Goal: Task Accomplishment & Management: Manage account settings

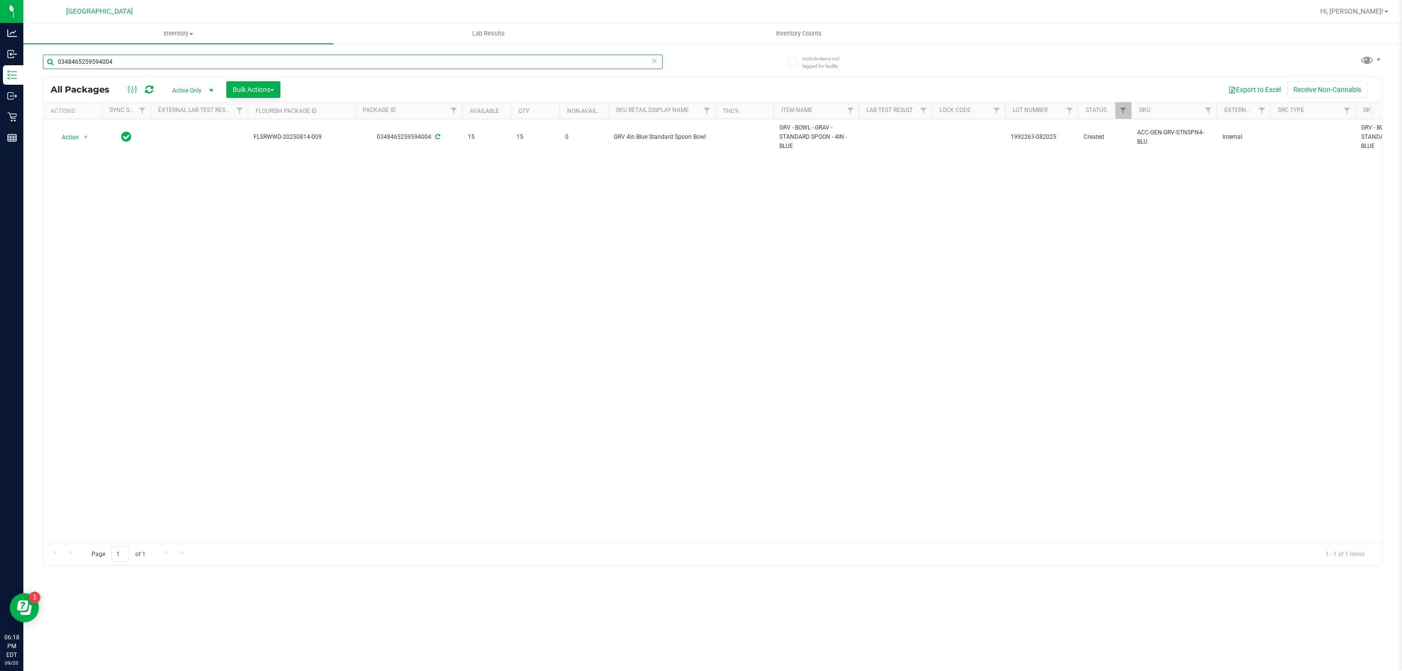
click at [515, 58] on input "0348465259594004" at bounding box center [353, 62] width 620 height 15
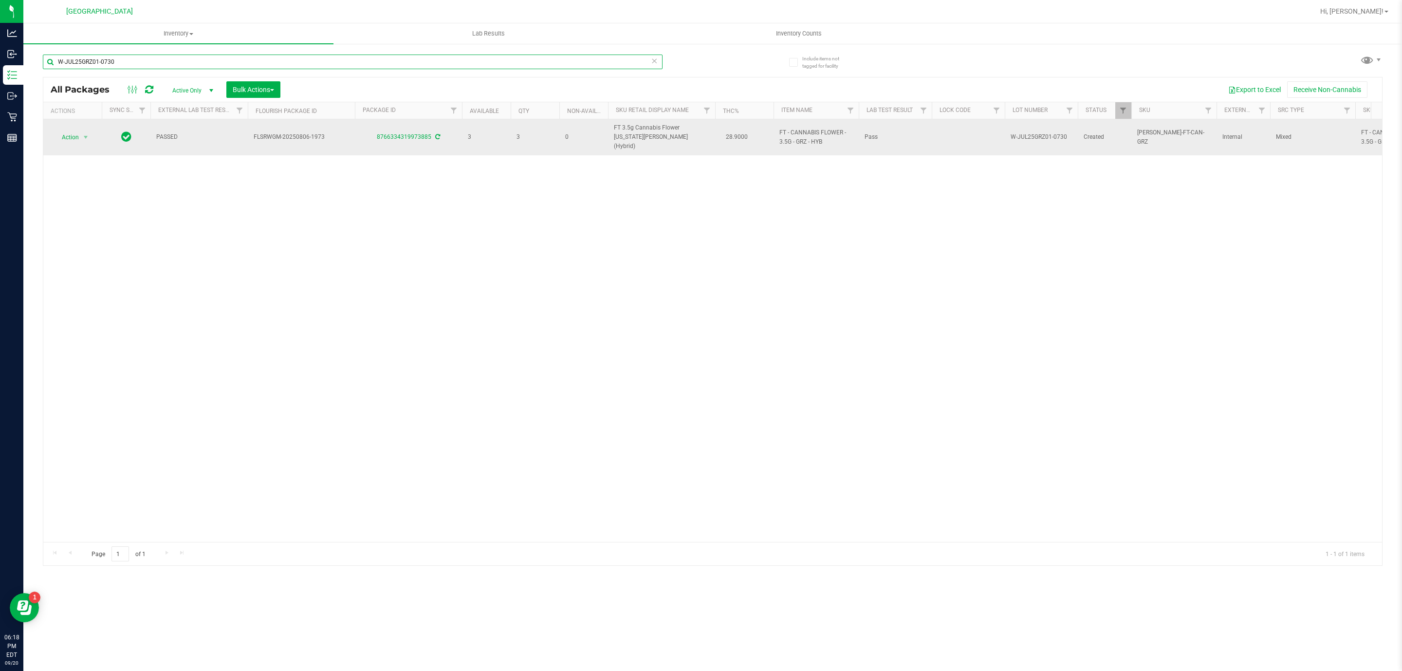
type input "W-JUL25GRZ01-0730"
click at [84, 124] on td "Action Action Adjust qty Create package Edit attributes Global inventory Locate…" at bounding box center [72, 137] width 58 height 36
click at [85, 130] on span "select" at bounding box center [86, 137] width 12 height 14
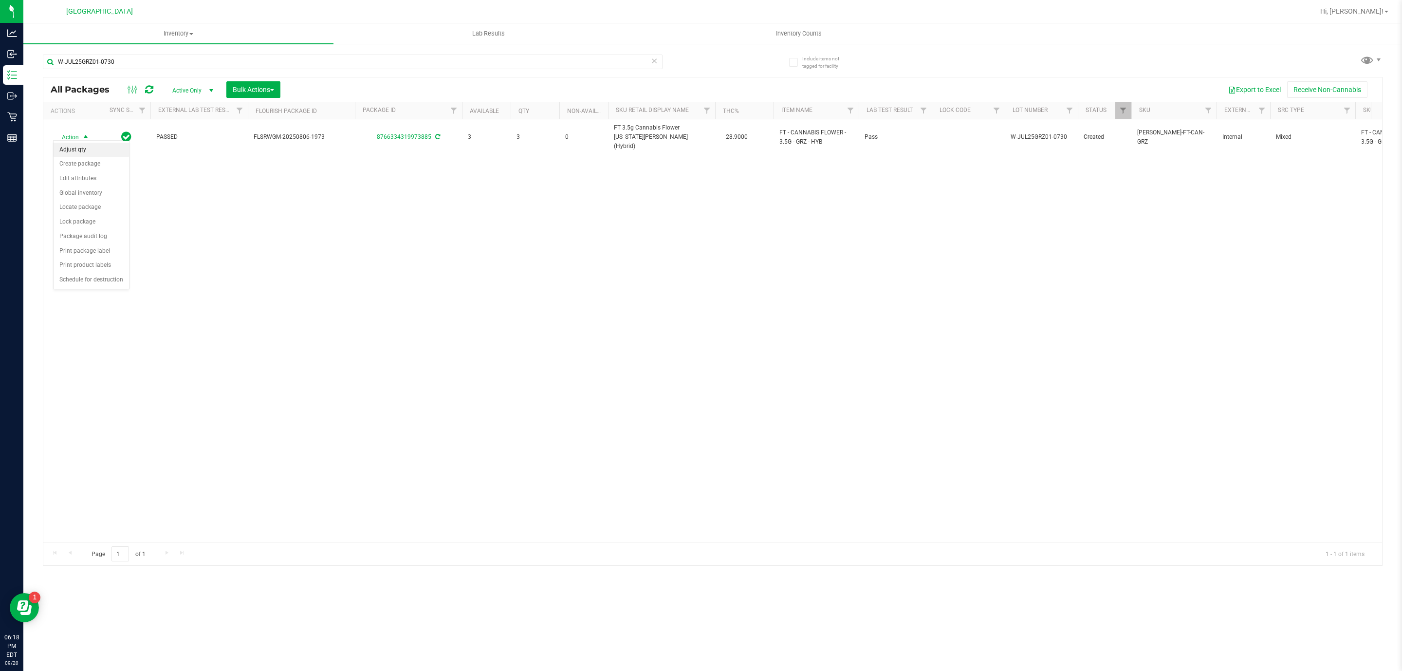
click at [85, 147] on li "Adjust qty" at bounding box center [91, 150] width 75 height 15
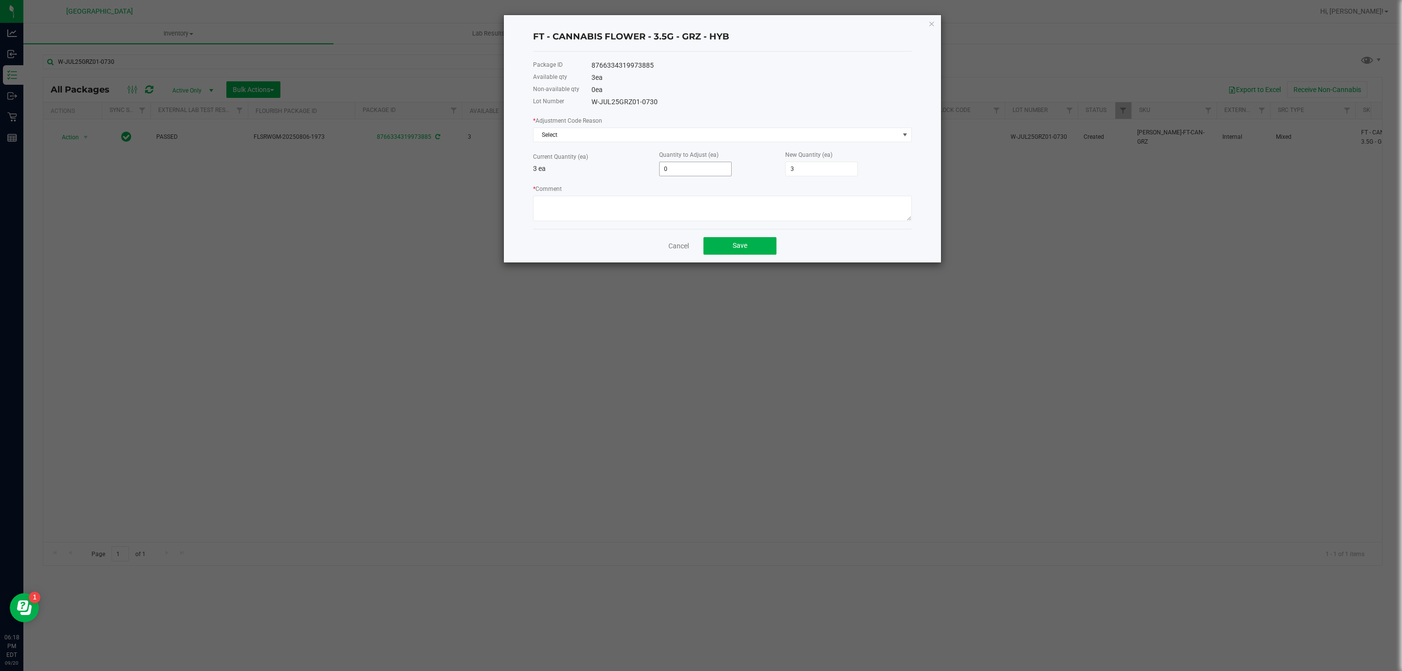
click at [698, 162] on input "0" at bounding box center [695, 169] width 72 height 14
click at [696, 169] on input "0" at bounding box center [695, 169] width 72 height 14
click at [688, 133] on span "Select" at bounding box center [715, 135] width 365 height 14
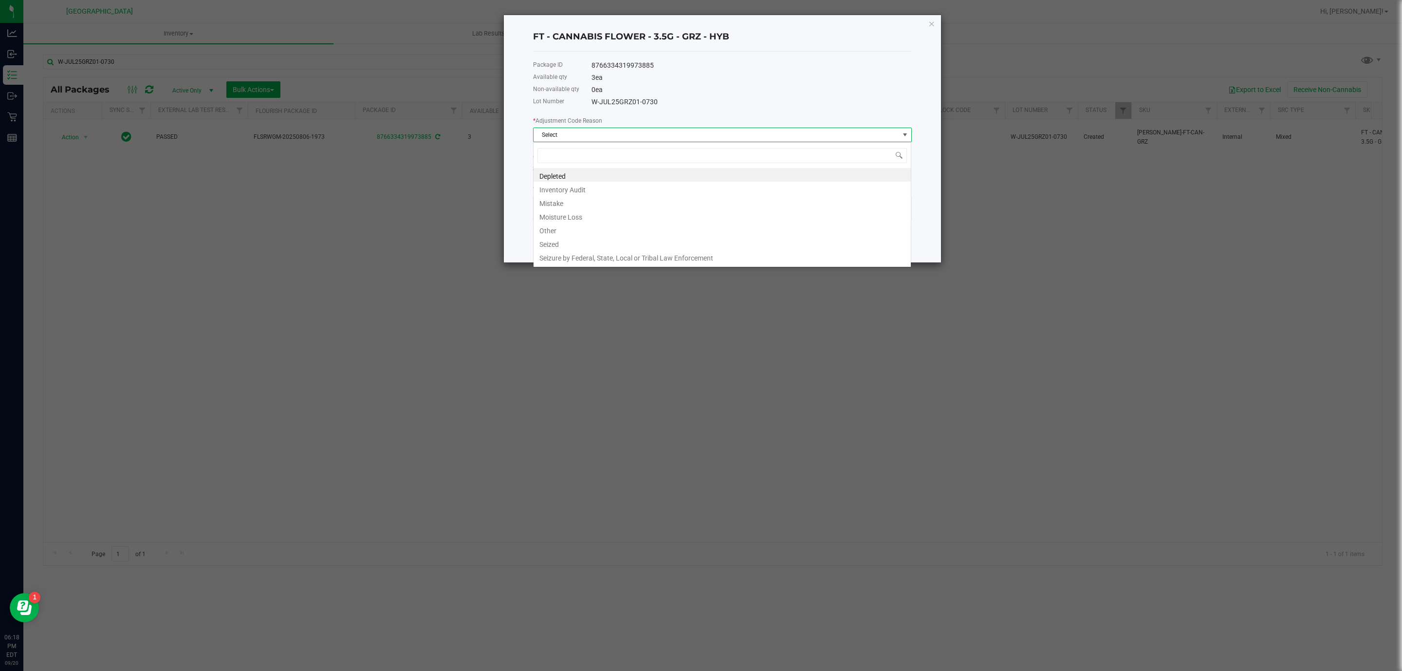
scroll to position [15, 378]
click at [603, 230] on li "Other" at bounding box center [721, 229] width 377 height 14
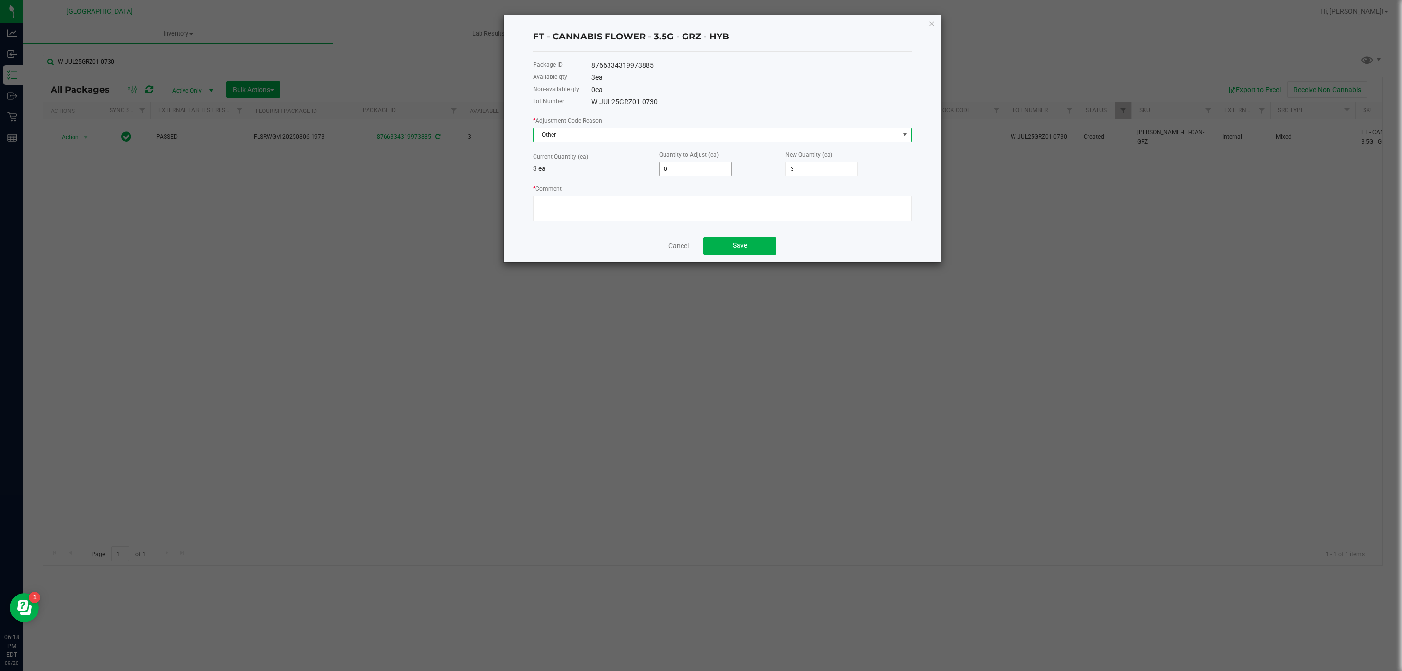
click at [682, 165] on input "0" at bounding box center [695, 169] width 72 height 14
type input "1"
type input "4"
type input "1"
click at [677, 217] on textarea "* Comment" at bounding box center [722, 208] width 379 height 25
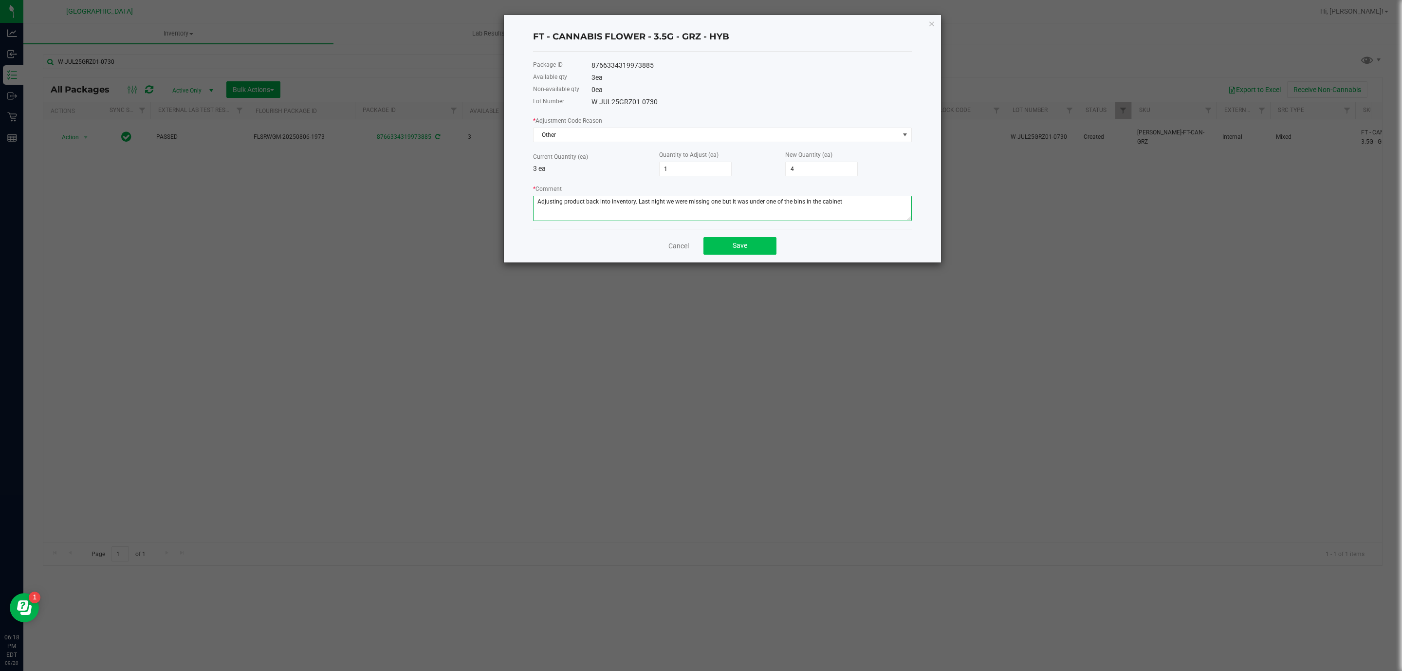
type textarea "Adjusting product back into inventory. Last night we were missing one but it wa…"
click at [751, 245] on button "Save" at bounding box center [739, 246] width 73 height 18
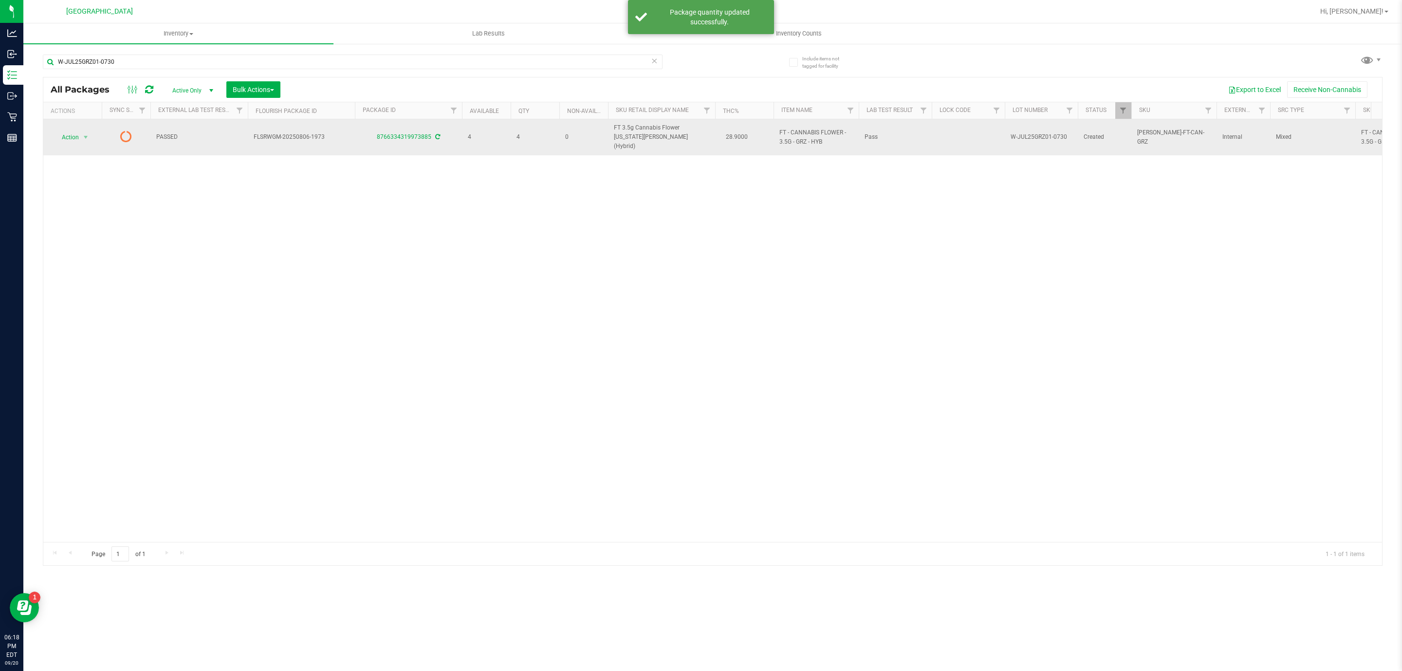
click at [128, 133] on icon at bounding box center [126, 136] width 12 height 12
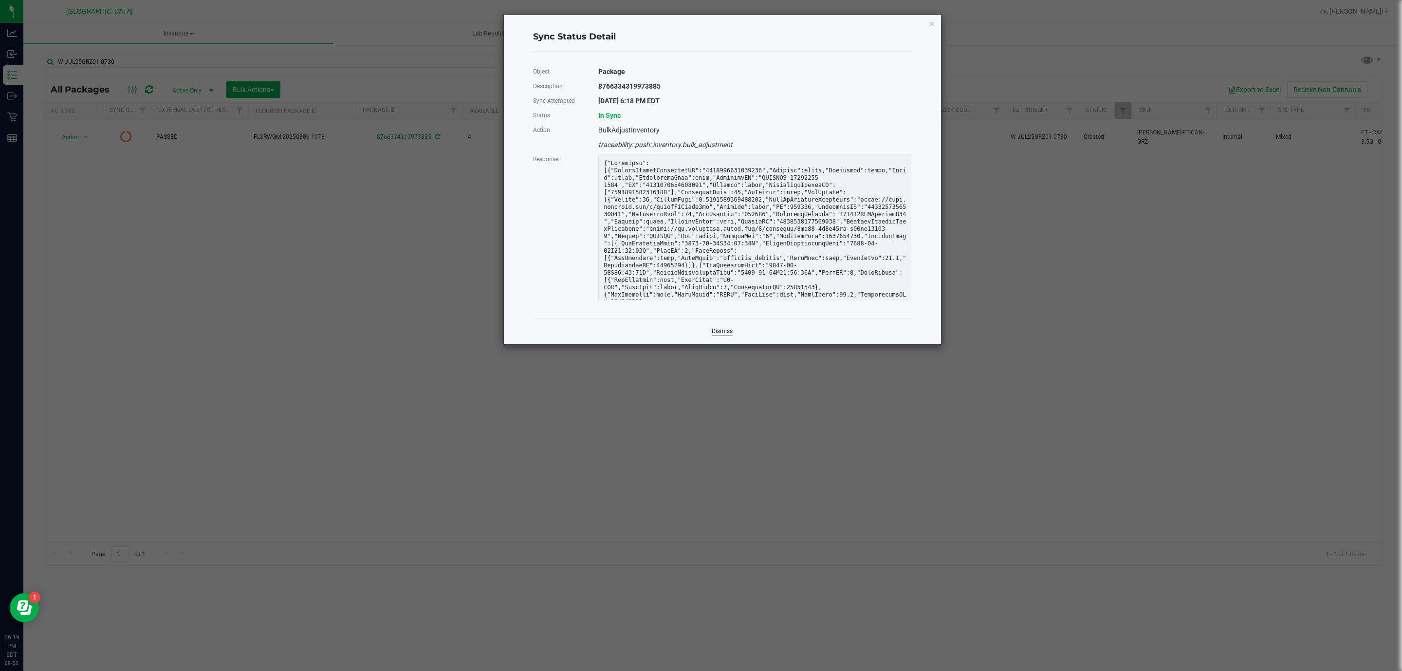
click at [719, 328] on link "Dismiss" at bounding box center [721, 331] width 21 height 8
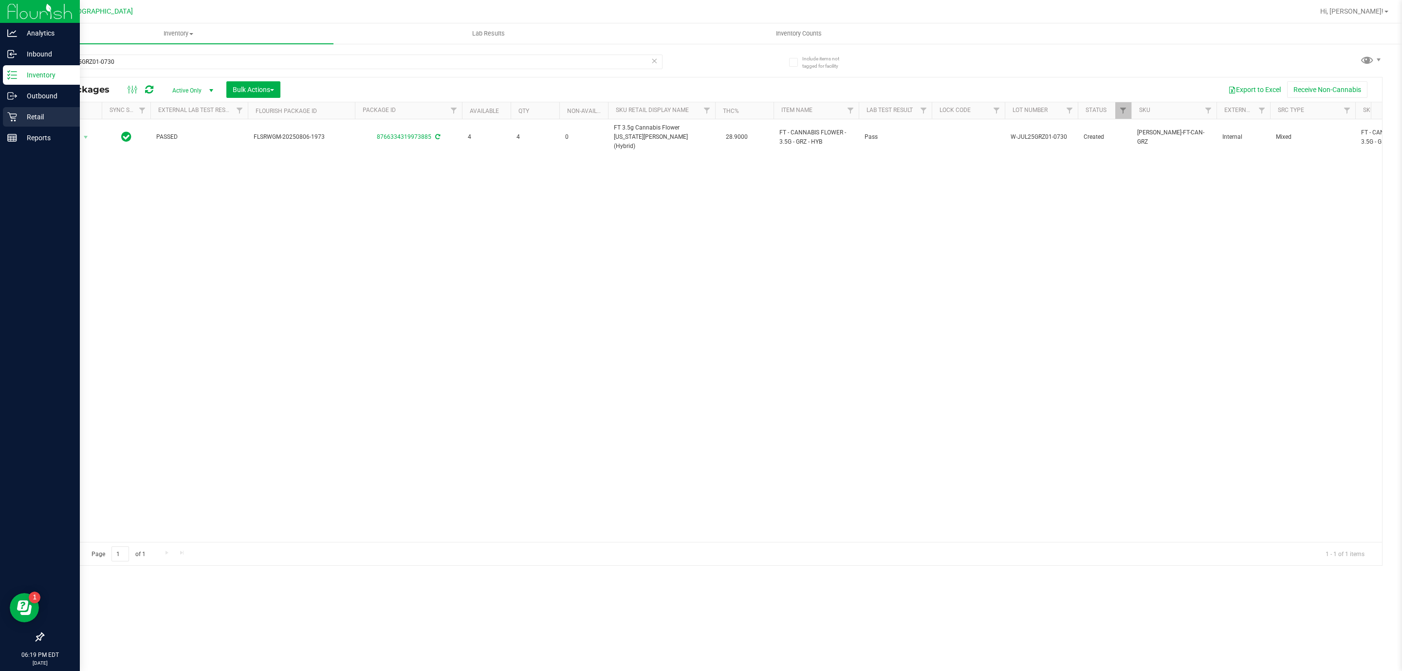
click at [15, 117] on icon at bounding box center [11, 116] width 9 height 9
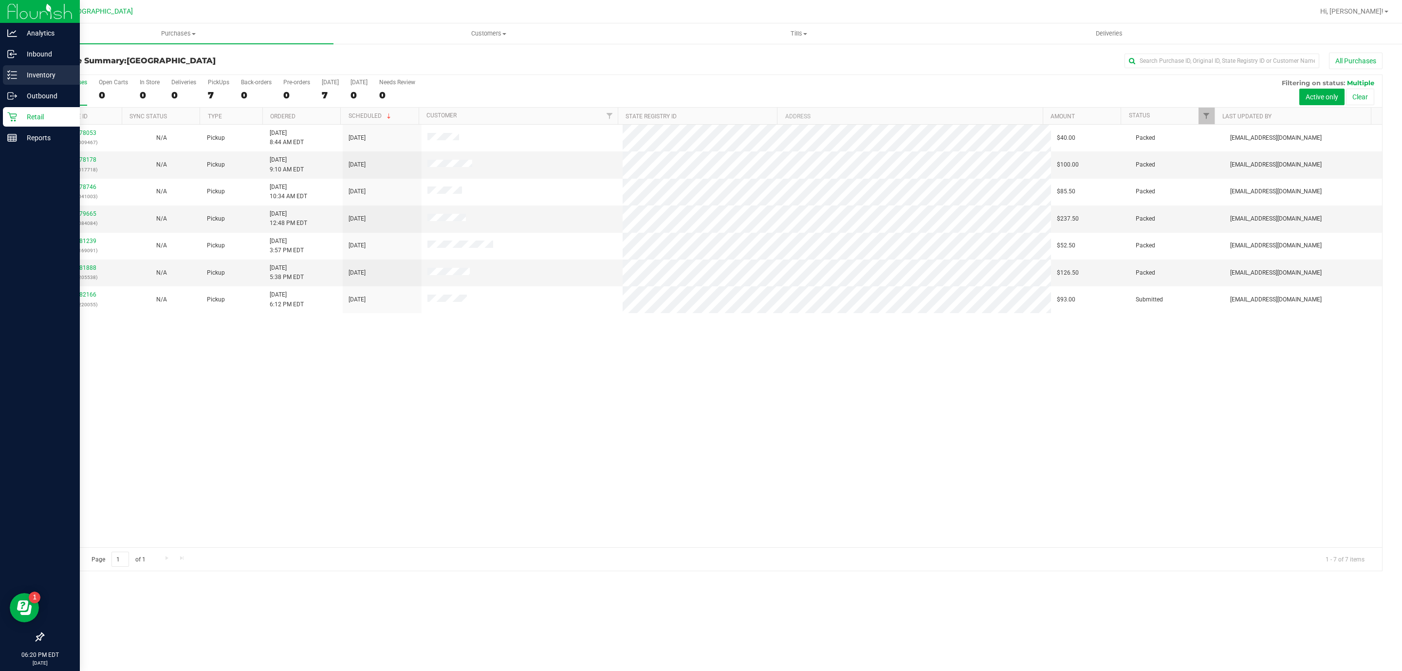
click at [31, 67] on div "Inventory" at bounding box center [41, 74] width 77 height 19
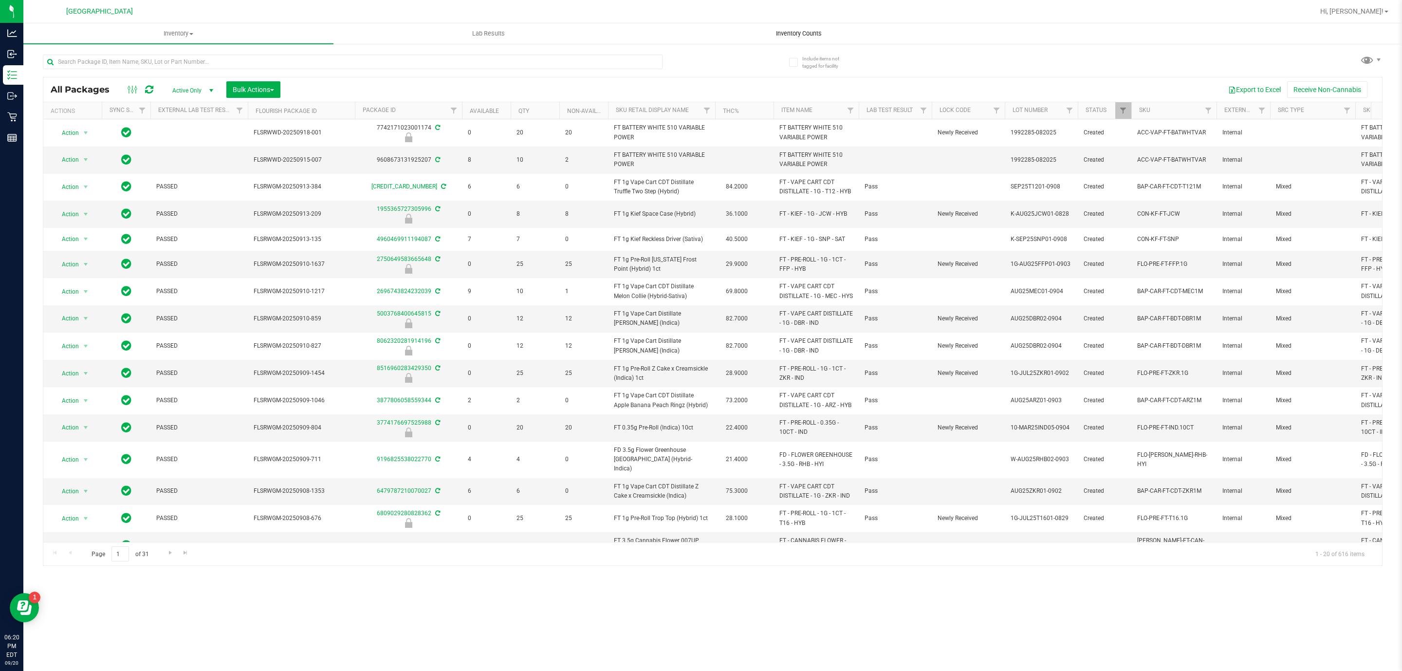
click at [802, 32] on span "Inventory Counts" at bounding box center [799, 33] width 72 height 9
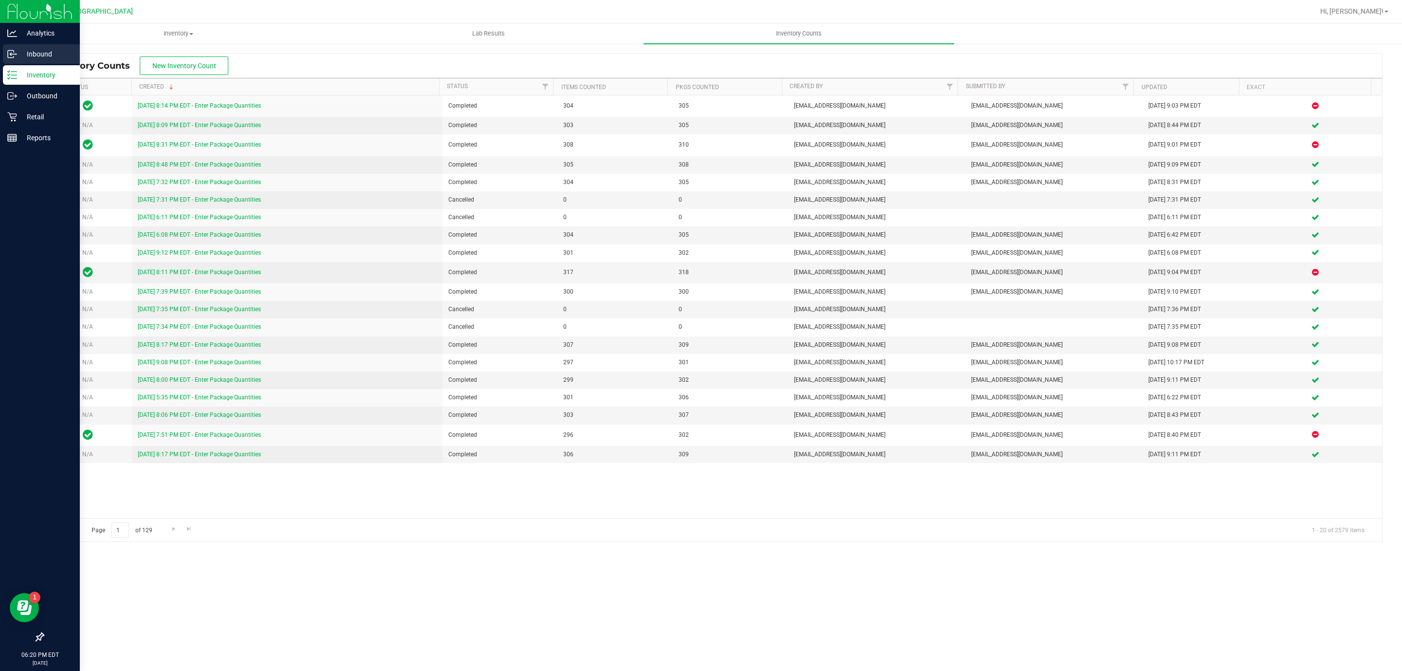
click at [29, 62] on div "Inbound" at bounding box center [41, 53] width 77 height 19
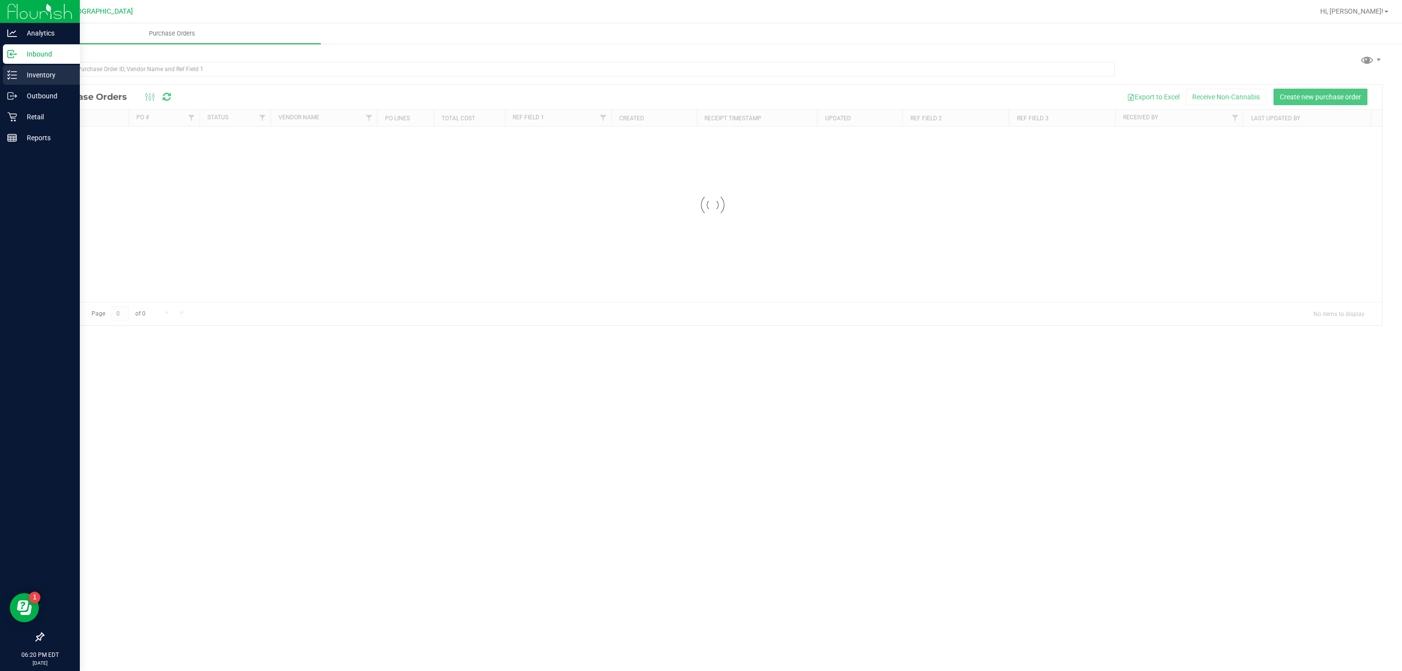
click at [38, 78] on p "Inventory" at bounding box center [46, 75] width 58 height 12
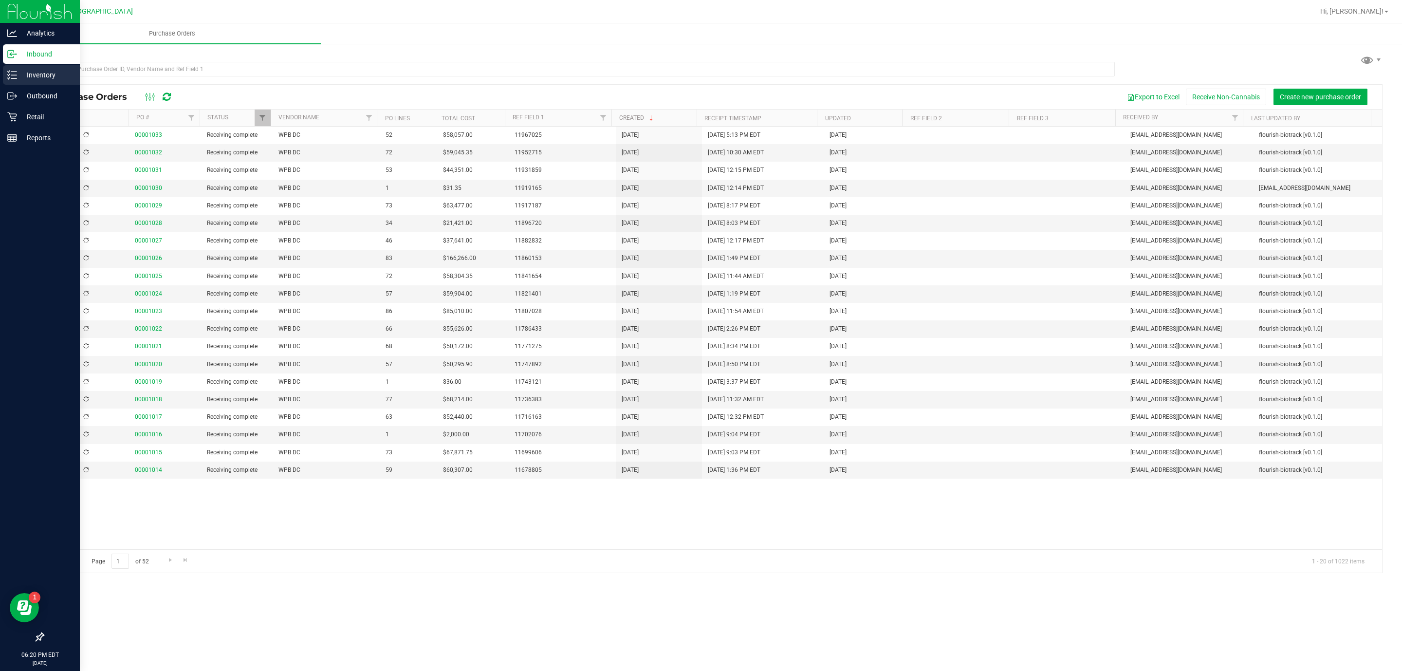
click at [38, 75] on p "Inventory" at bounding box center [46, 75] width 58 height 12
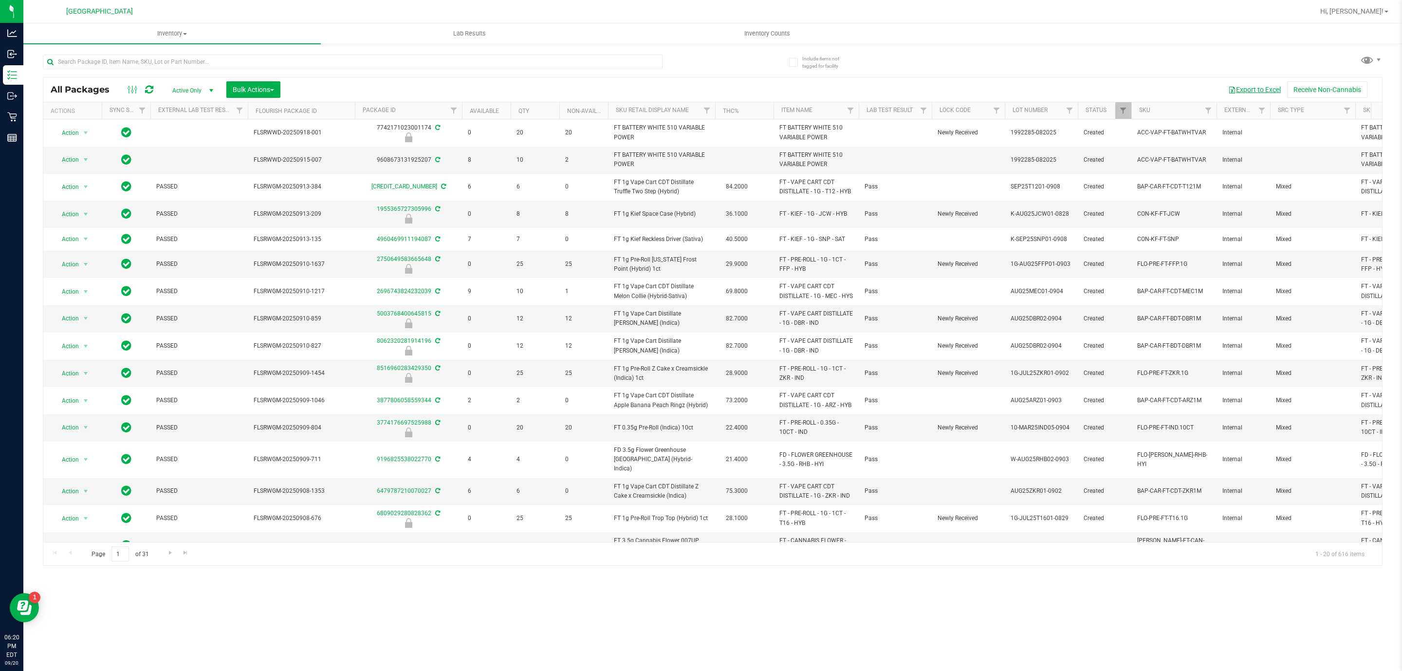
click at [1263, 84] on button "Export to Excel" at bounding box center [1254, 89] width 65 height 17
